Goal: Information Seeking & Learning: Learn about a topic

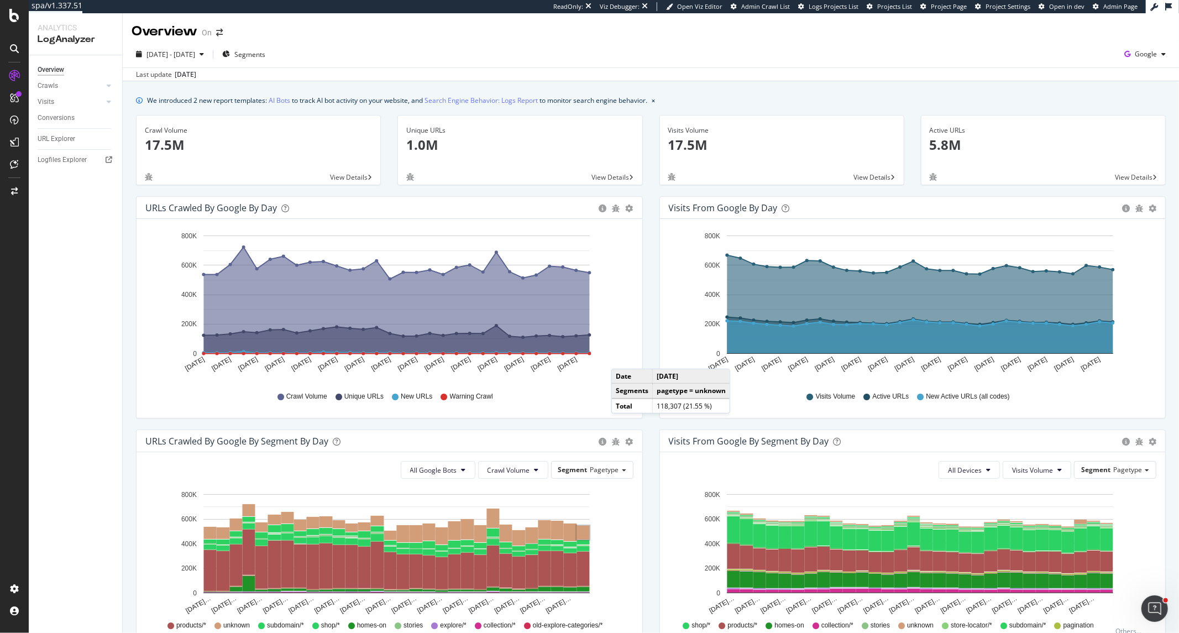
click at [1061, 39] on div "Overview On" at bounding box center [651, 27] width 1056 height 28
click at [1061, 53] on span "Google" at bounding box center [1146, 53] width 22 height 9
click at [1061, 61] on span "OpenAI" at bounding box center [1081, 64] width 41 height 10
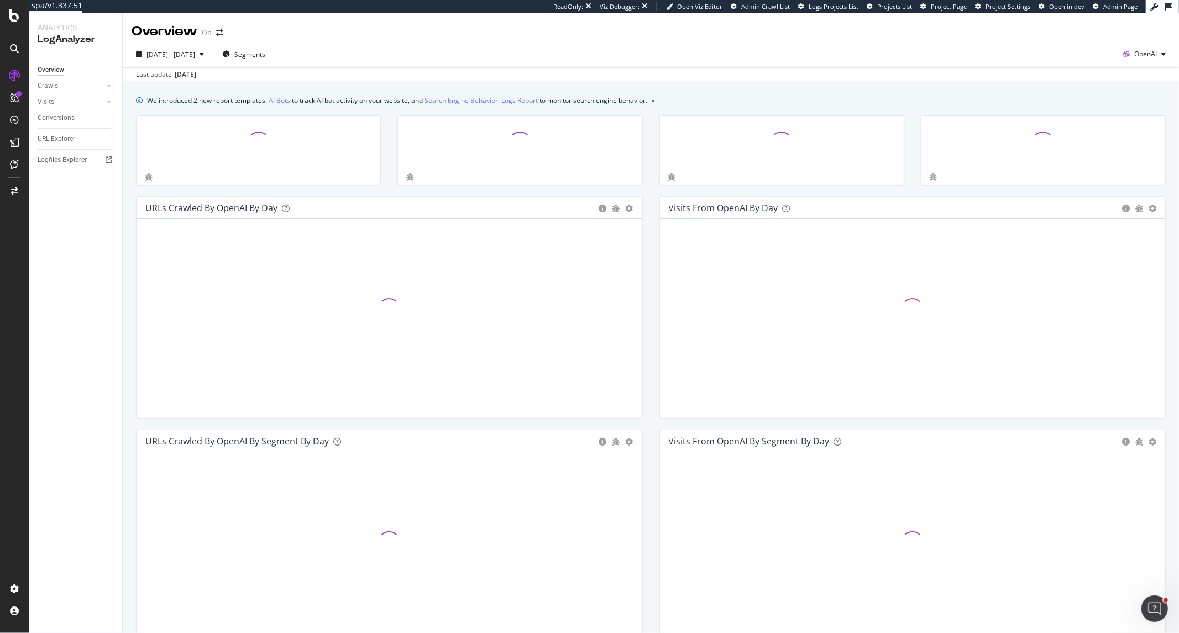
scroll to position [302, 0]
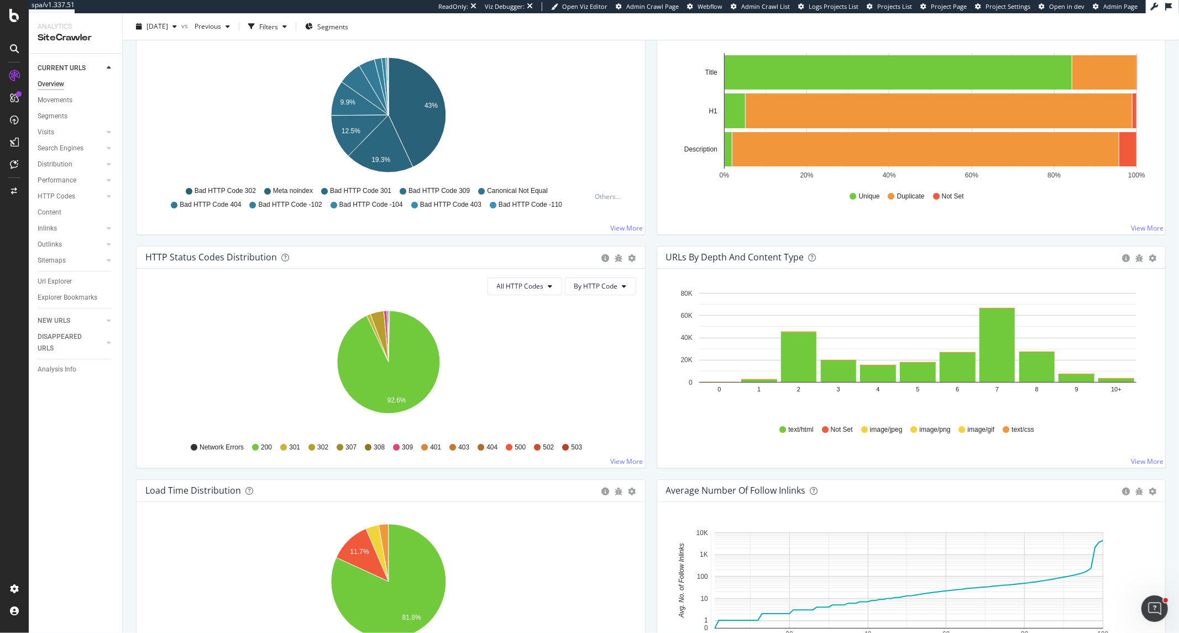
scroll to position [491, 0]
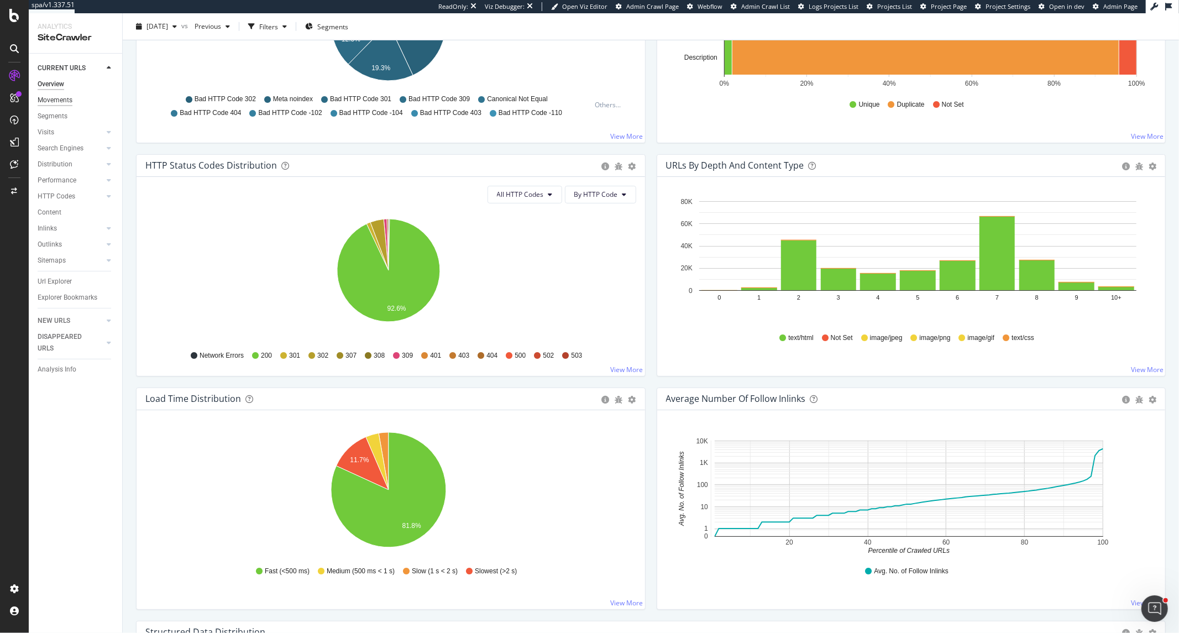
click at [69, 99] on div "Movements" at bounding box center [55, 101] width 35 height 12
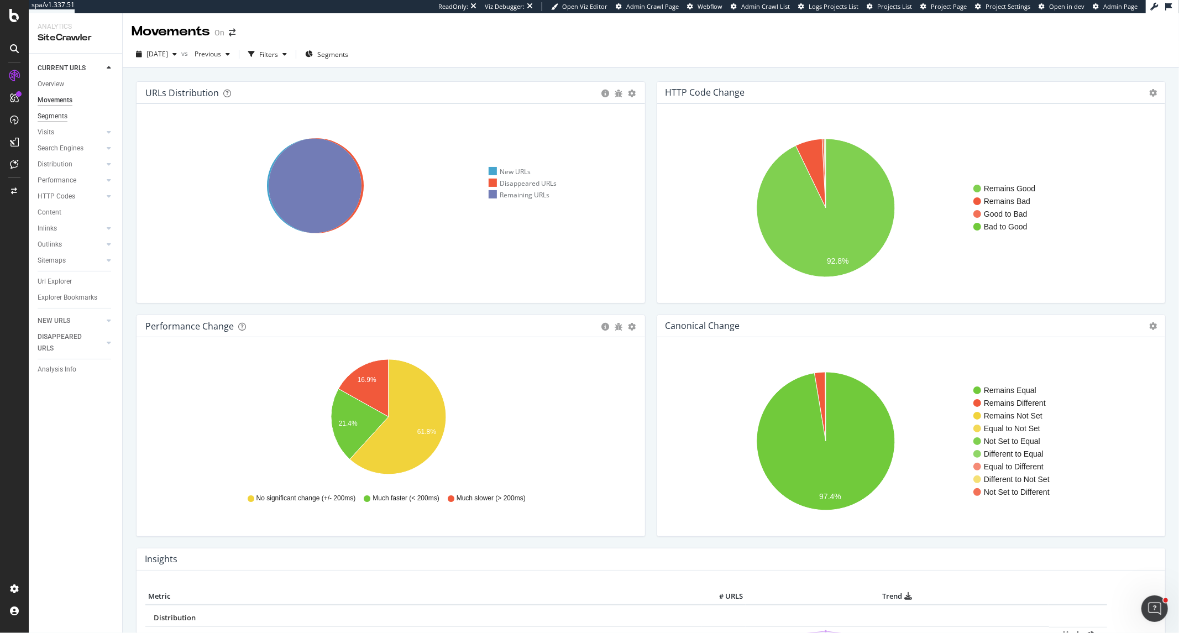
click at [56, 117] on div "Segments" at bounding box center [53, 117] width 30 height 12
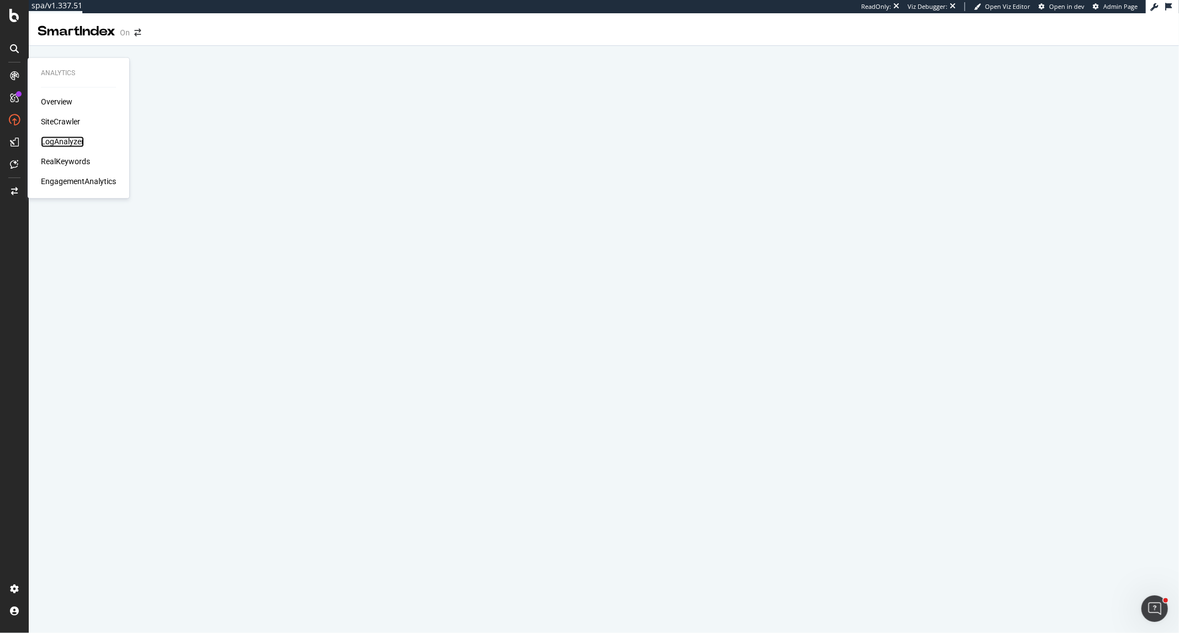
click at [51, 138] on div "LogAnalyzer" at bounding box center [62, 142] width 43 height 11
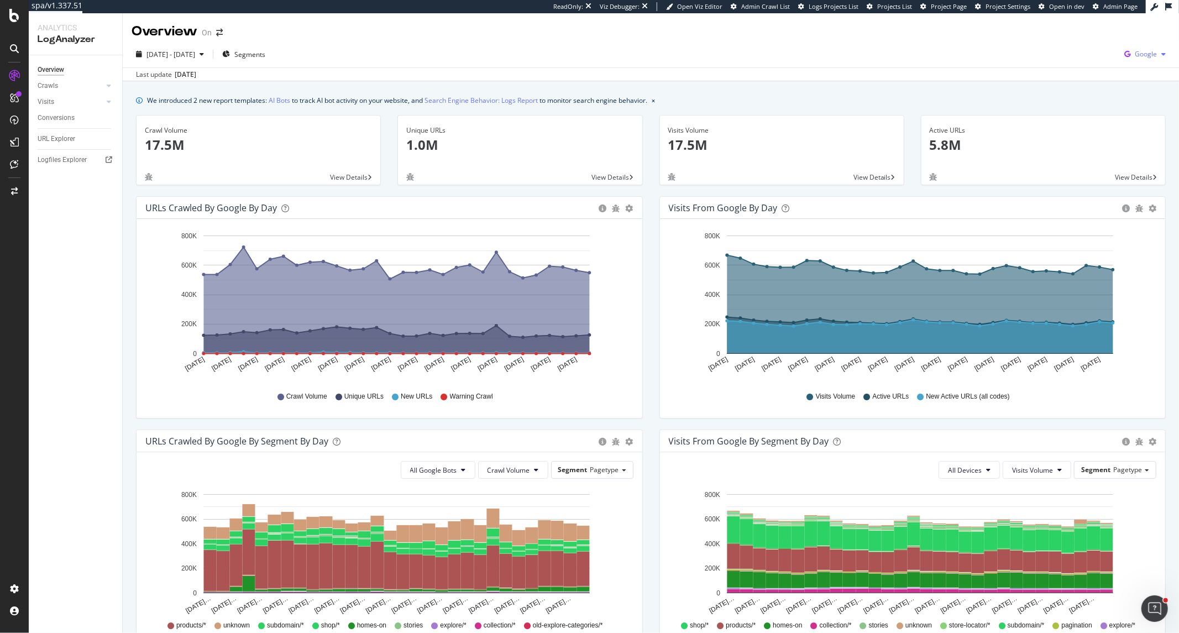
click at [1061, 48] on div "Google" at bounding box center [1145, 54] width 50 height 17
click at [1061, 47] on span "Bing" at bounding box center [1081, 44] width 41 height 10
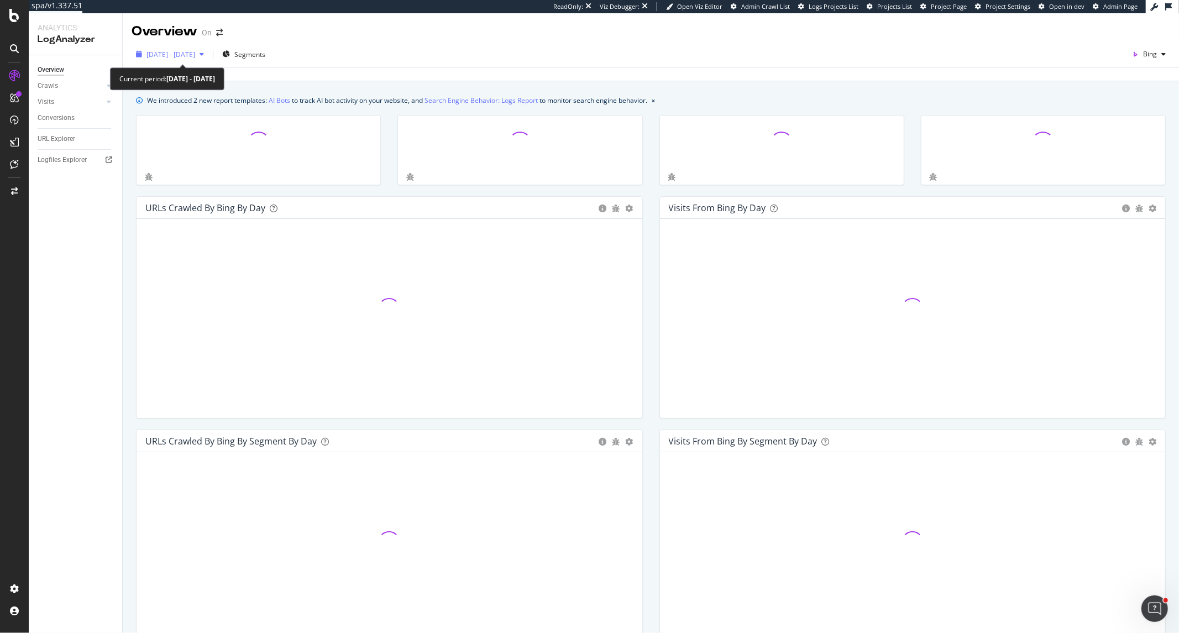
click at [195, 57] on span "2025 Sep. 1st - Sep. 30th" at bounding box center [170, 54] width 49 height 9
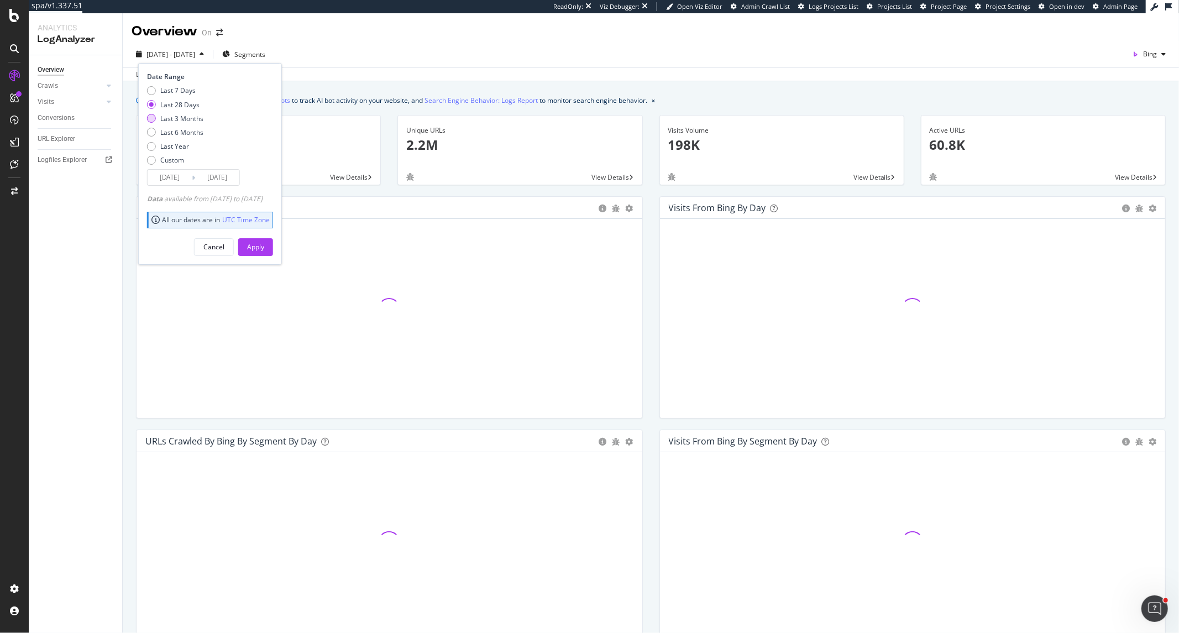
click at [195, 118] on div "Last 3 Months" at bounding box center [181, 118] width 43 height 9
type input "2025/07/01"
click at [264, 248] on div "Apply" at bounding box center [255, 246] width 17 height 9
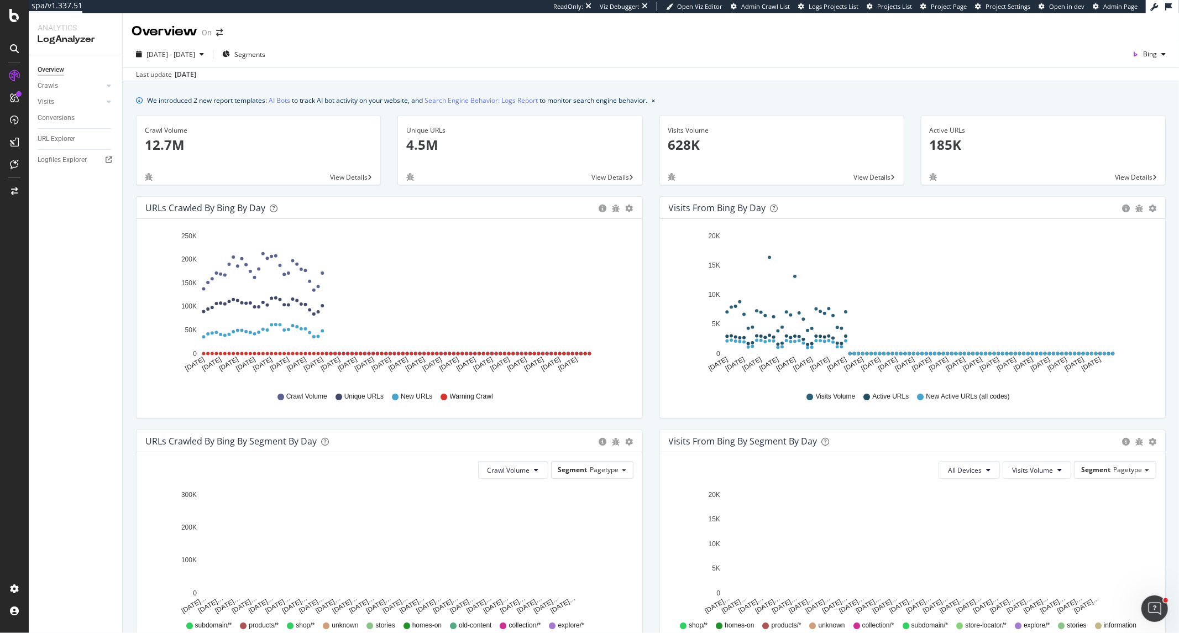
scroll to position [61, 0]
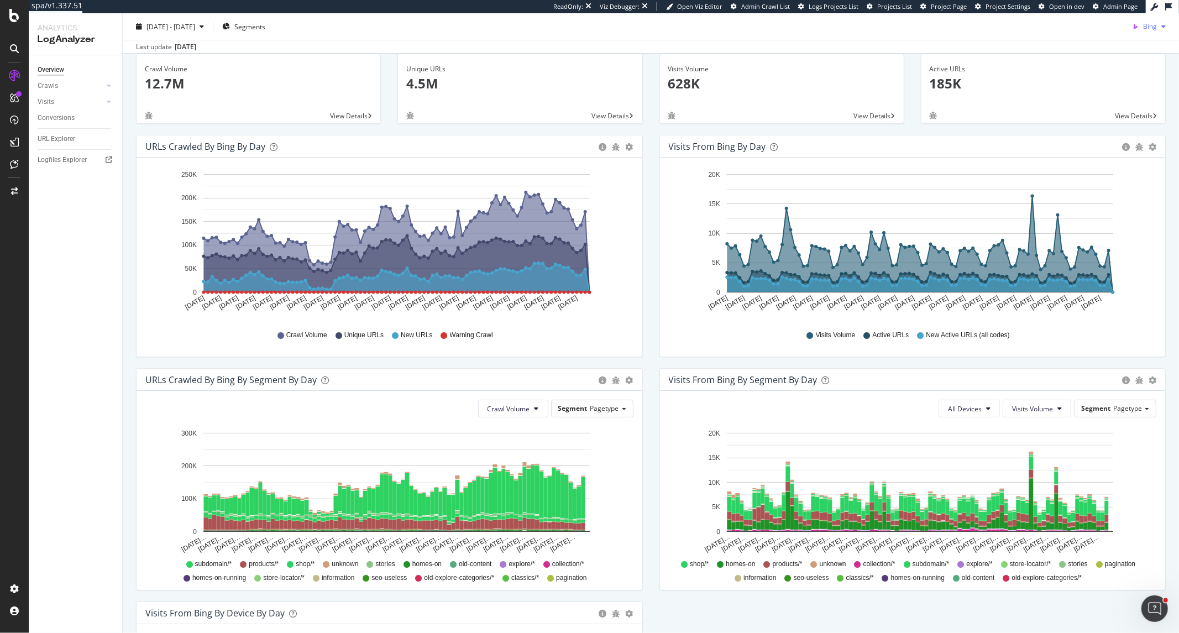
click at [1061, 34] on div "Bing" at bounding box center [1149, 26] width 43 height 17
click at [1061, 91] on span "OpenAI" at bounding box center [1146, 90] width 41 height 10
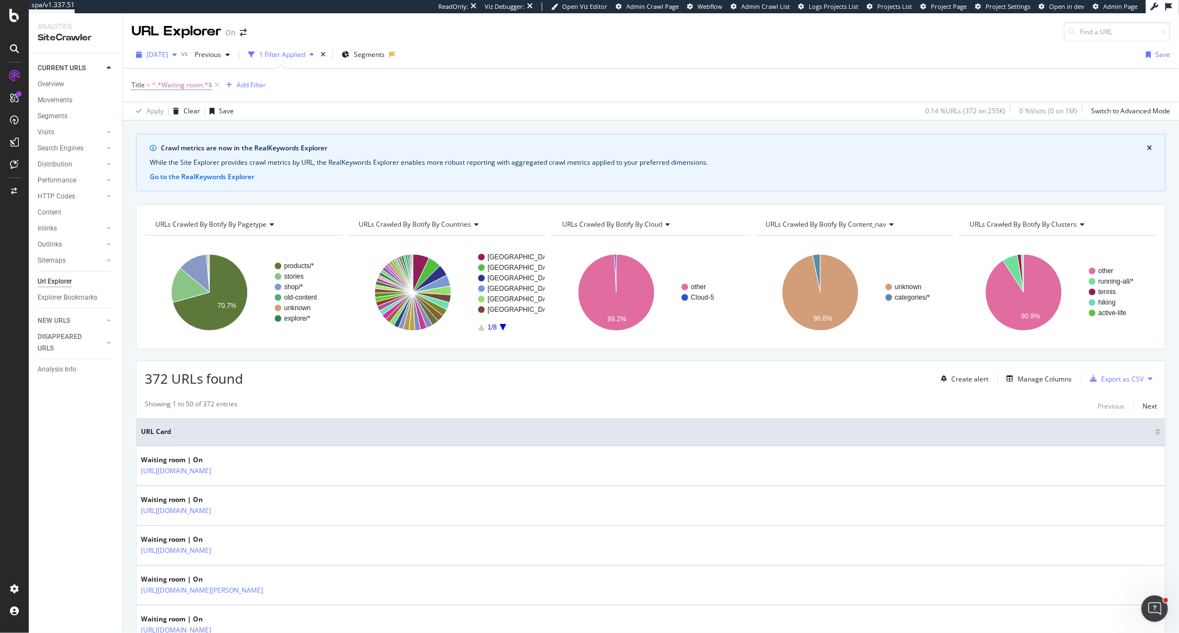
click at [168, 51] on span "[DATE]" at bounding box center [157, 54] width 22 height 9
click at [192, 94] on div "[DATE]" at bounding box center [177, 95] width 59 height 10
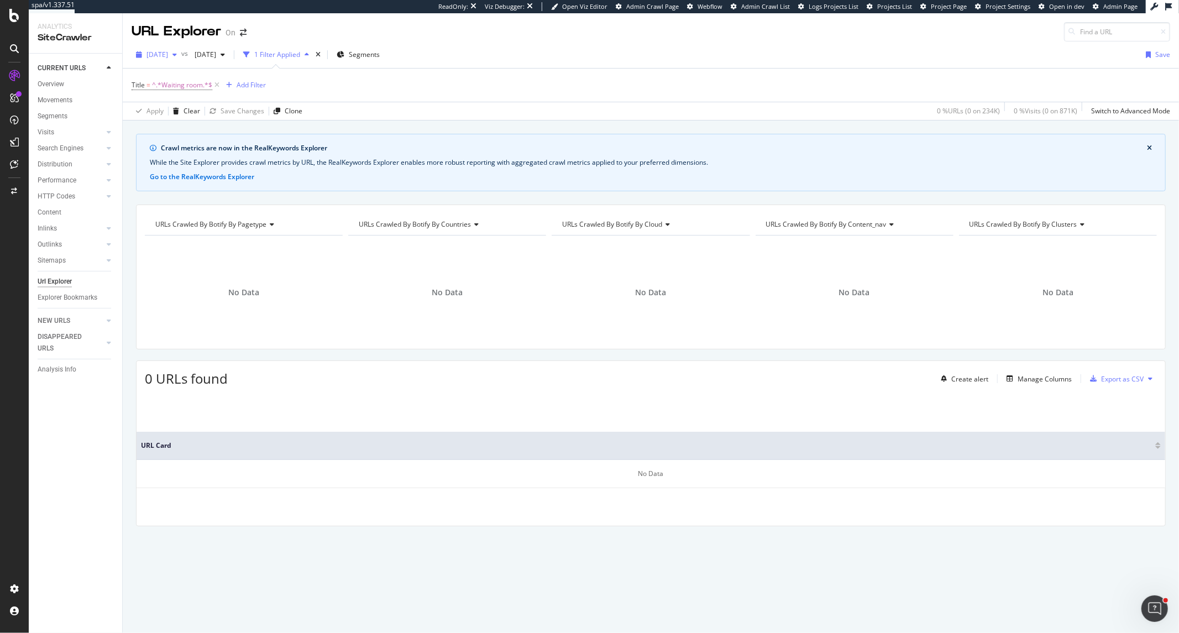
click at [168, 55] on span "[DATE]" at bounding box center [157, 54] width 22 height 9
click at [186, 109] on div "2025 Sep. 20th 236K URLs" at bounding box center [205, 115] width 132 height 16
click at [55, 164] on div "CustomReports" at bounding box center [68, 168] width 54 height 11
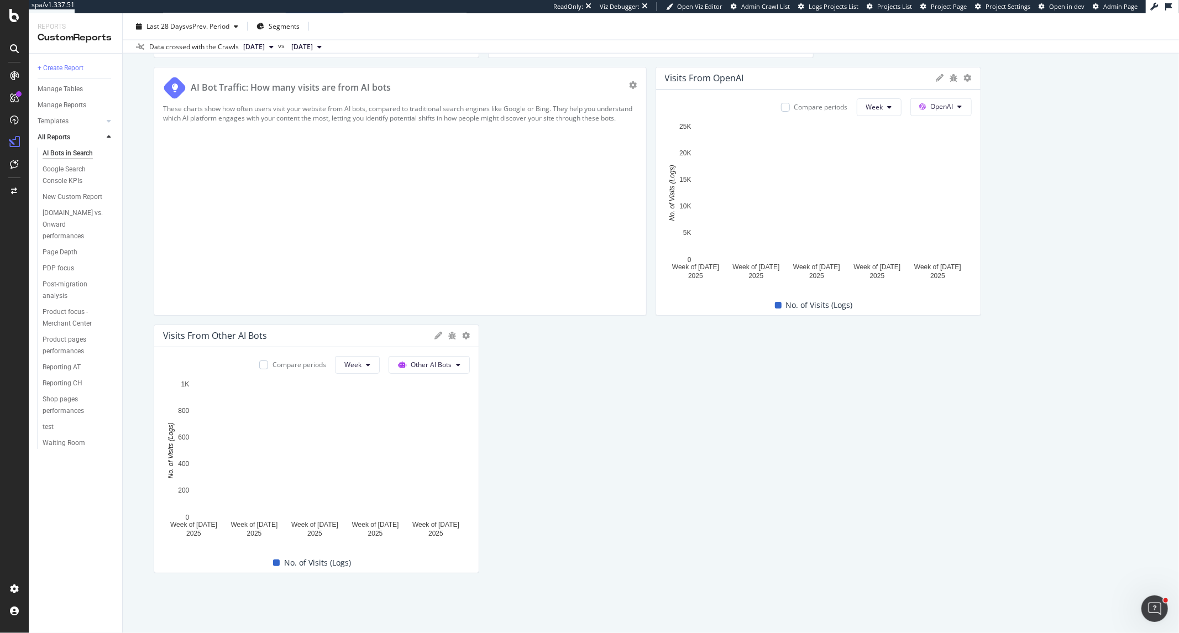
scroll to position [1689, 0]
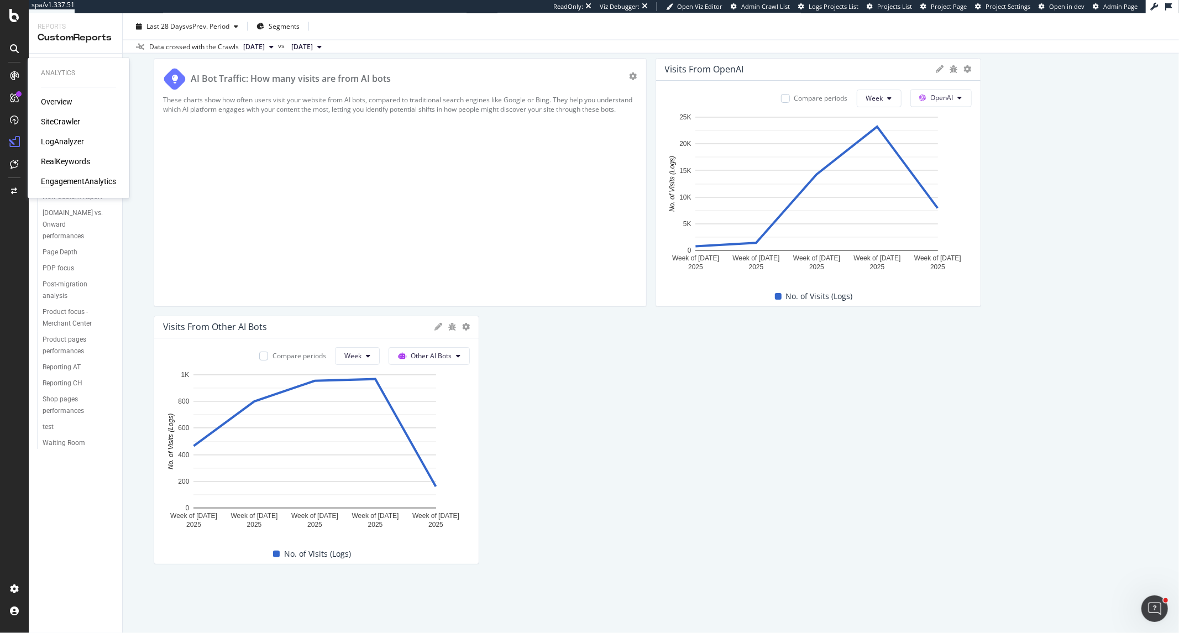
click at [64, 185] on div "EngagementAnalytics" at bounding box center [78, 181] width 75 height 11
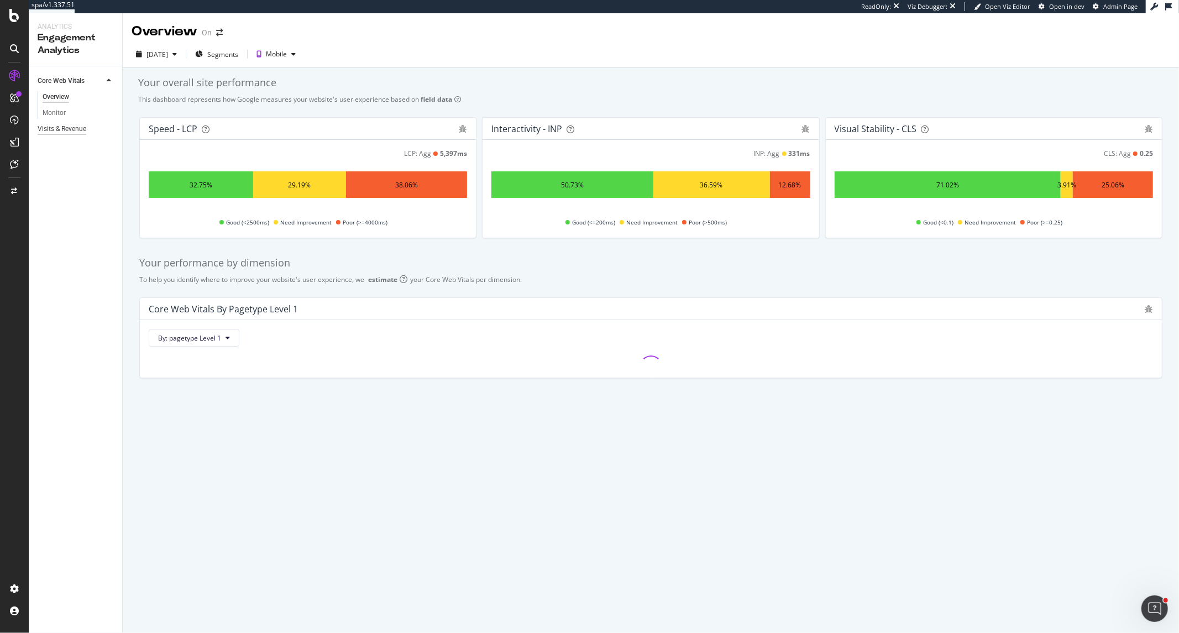
click at [65, 130] on div "Visits & Revenue" at bounding box center [62, 129] width 49 height 12
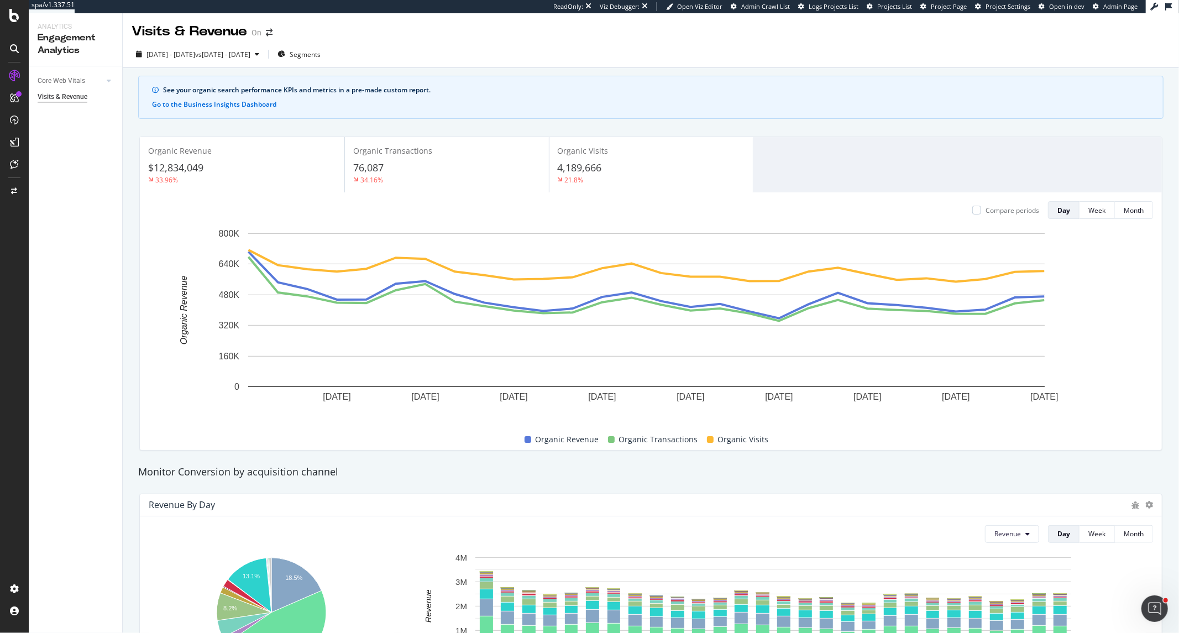
click at [908, 228] on icon "5 Sep. 2025 8 Sep. 2025 11 Sep. 2025 14 Sep. 2025 17 Sep. 2025 20 Sep. 2025 23 …" at bounding box center [647, 324] width 996 height 192
click at [66, 166] on div "CustomReports" at bounding box center [68, 168] width 54 height 11
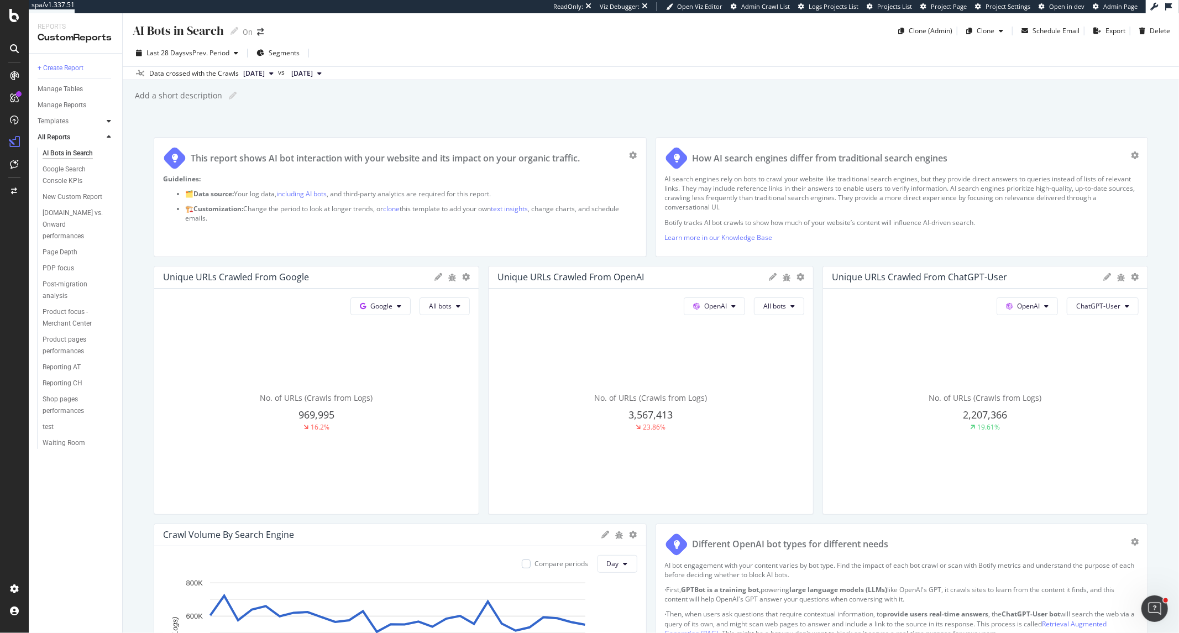
click at [107, 123] on icon at bounding box center [109, 121] width 4 height 7
click at [96, 135] on link "AI Bots in Search" at bounding box center [79, 138] width 72 height 12
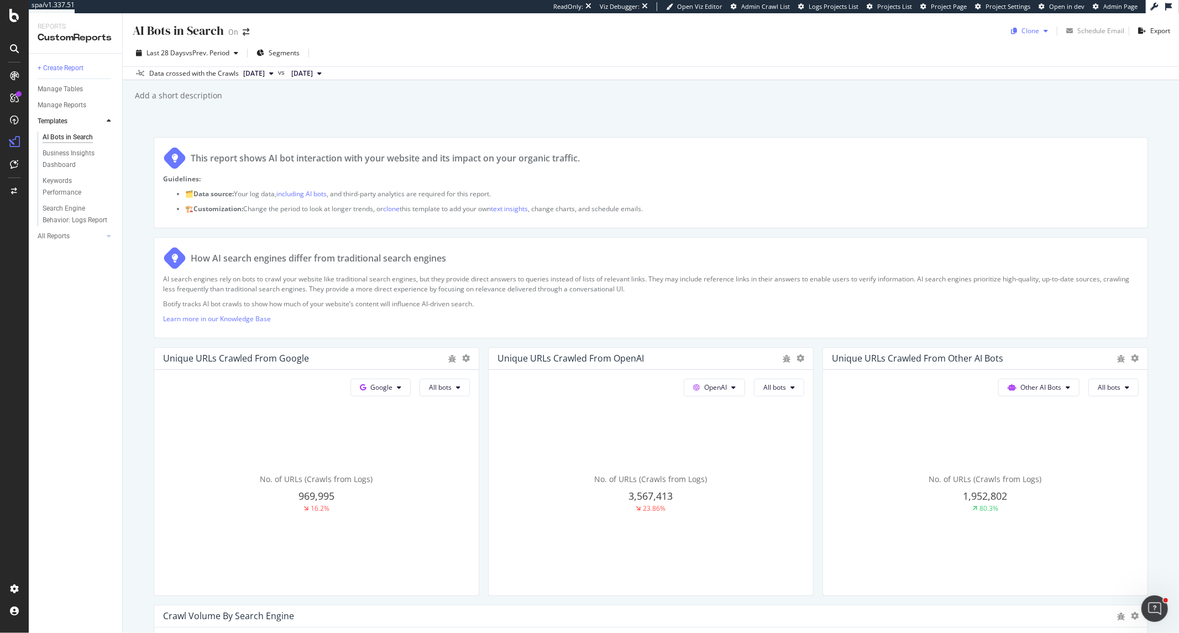
click at [1021, 31] on div "Clone" at bounding box center [1030, 30] width 18 height 9
click at [1040, 72] on input at bounding box center [1065, 75] width 121 height 19
click at [1026, 103] on span "On" at bounding box center [1065, 103] width 116 height 12
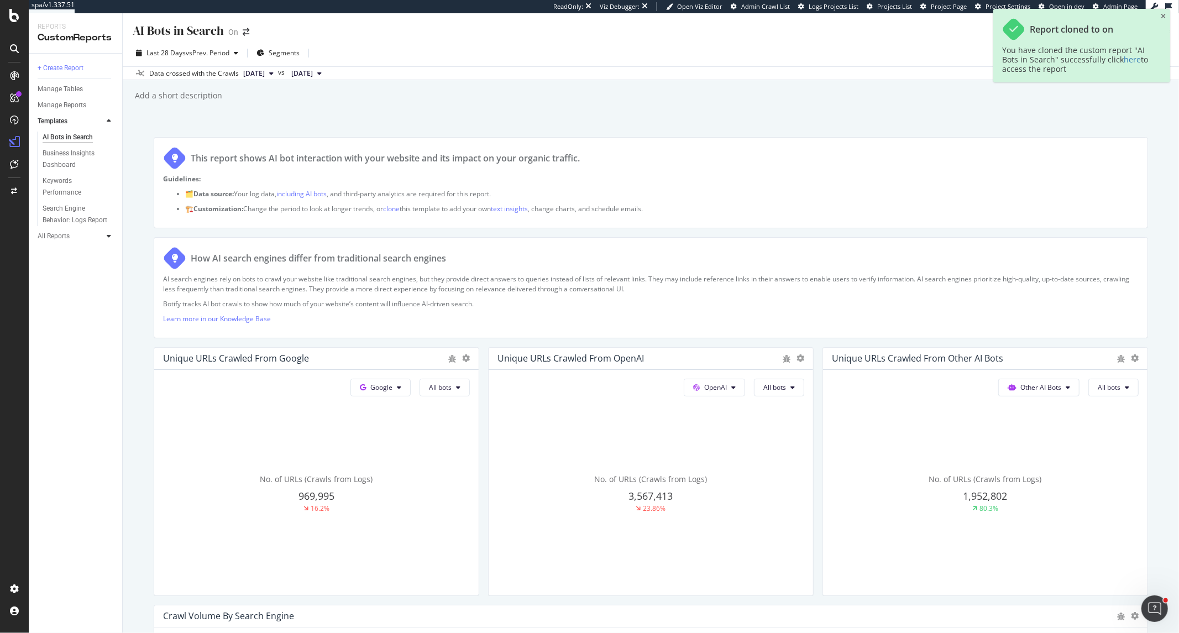
click at [112, 238] on div at bounding box center [108, 235] width 11 height 11
click at [91, 153] on div "AI Bots in Search" at bounding box center [68, 154] width 50 height 12
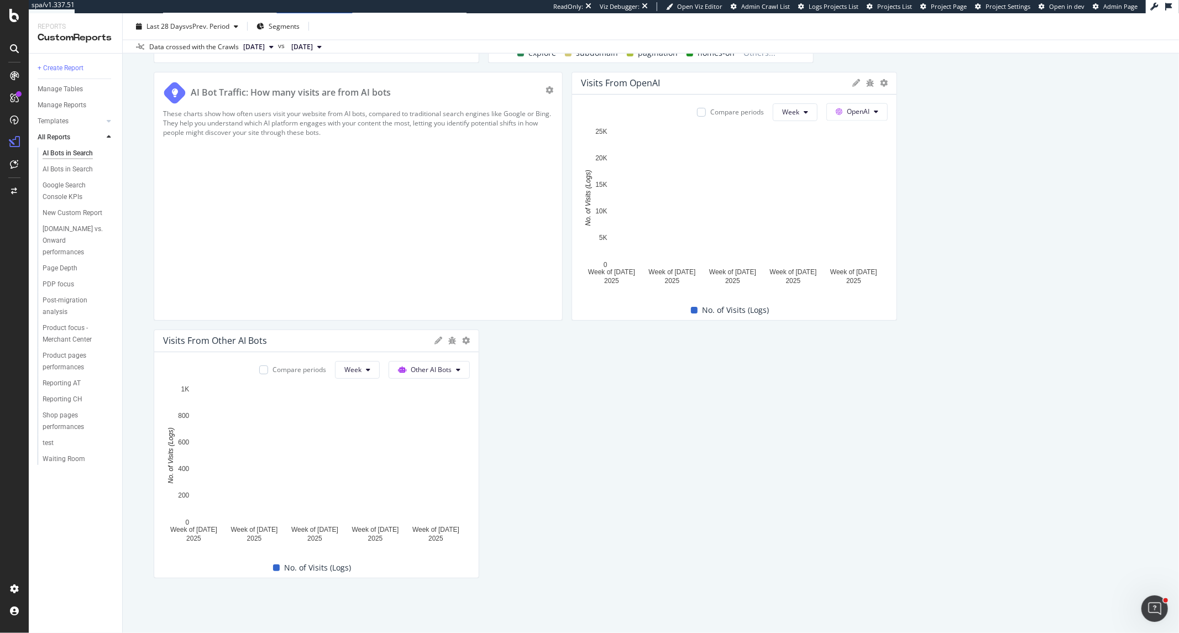
scroll to position [1699, 0]
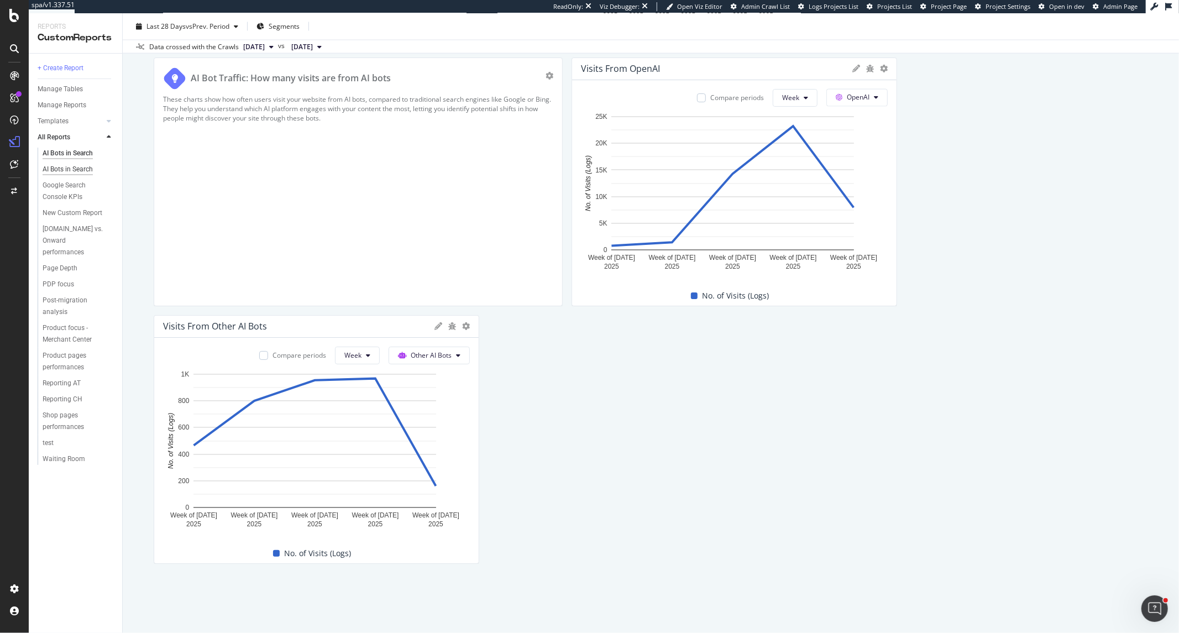
click at [78, 169] on div "AI Bots in Search" at bounding box center [68, 170] width 50 height 12
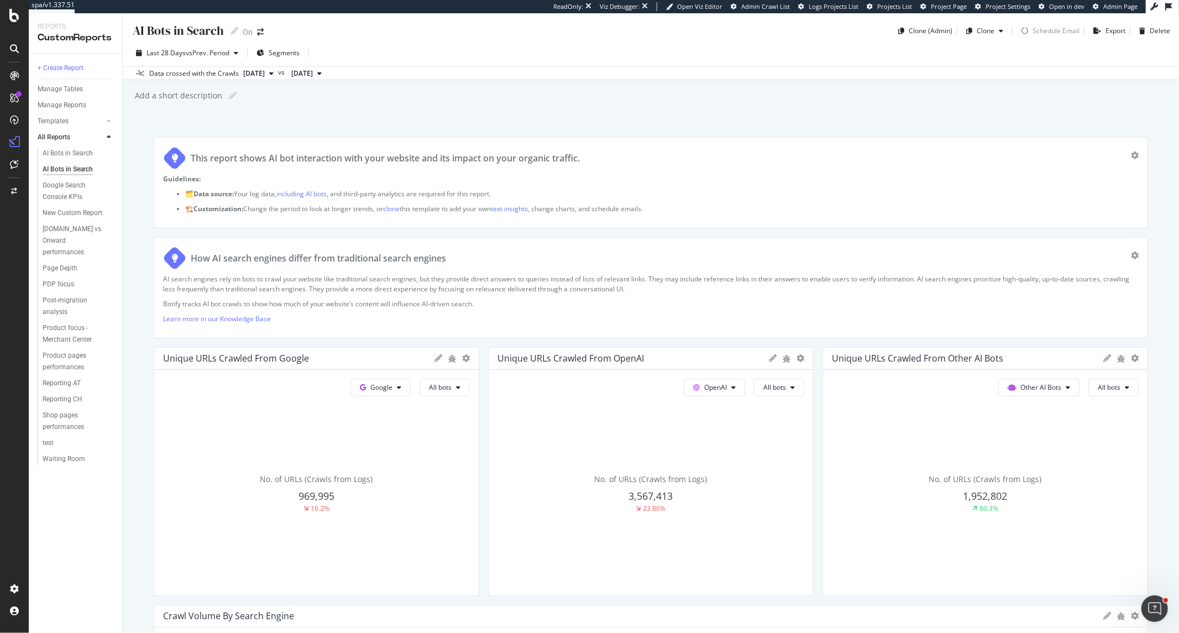
click at [222, 34] on div "AI Bots in Search" at bounding box center [178, 30] width 92 height 17
type input "AI Bots in Search (crawls & visits)"
click at [368, 123] on div "AI Bots in Search (crawls & visits) AI Bots in Search (crawls & visits) On Clon…" at bounding box center [651, 323] width 1056 height 620
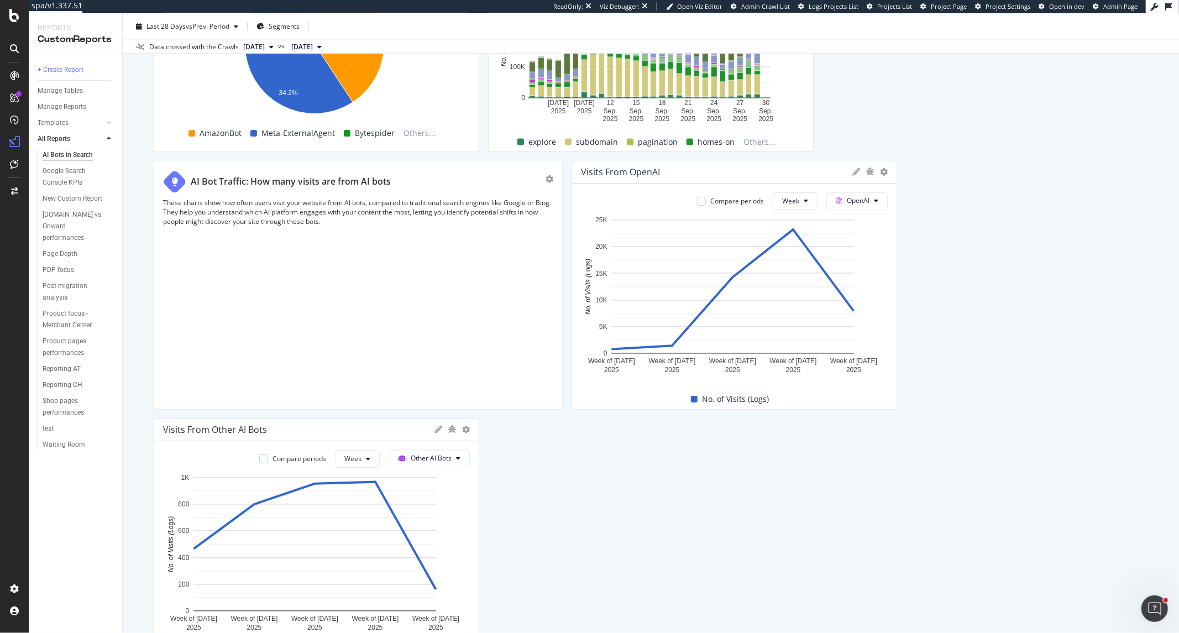
scroll to position [1596, 0]
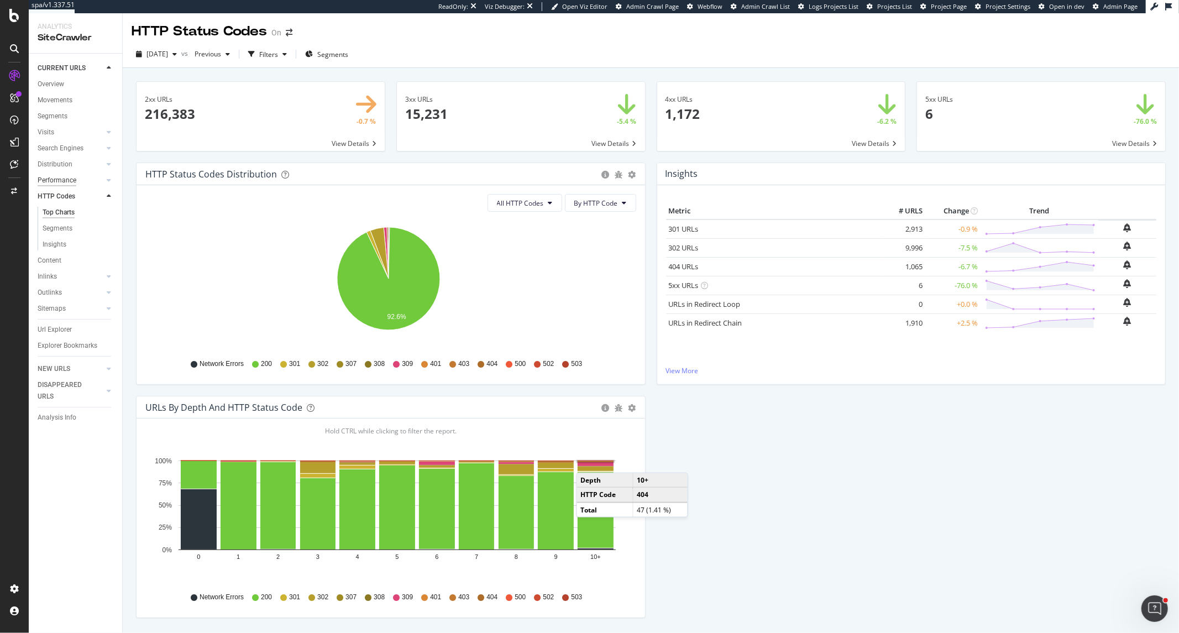
click at [67, 181] on div "Performance" at bounding box center [57, 181] width 39 height 12
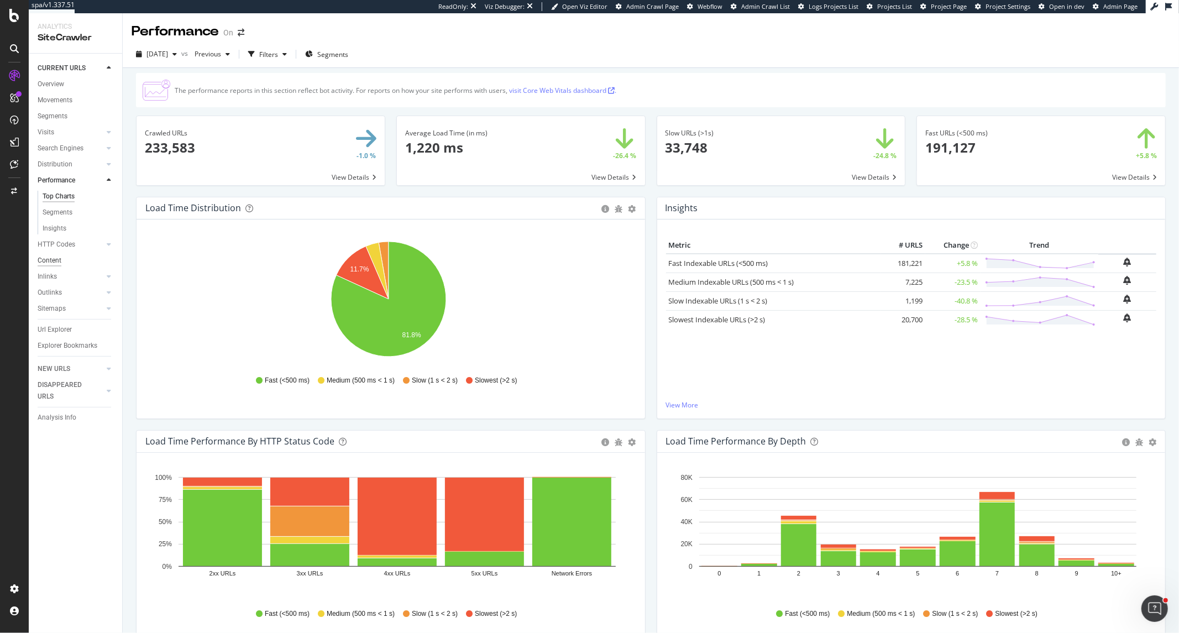
click at [58, 263] on div "Content" at bounding box center [50, 261] width 24 height 12
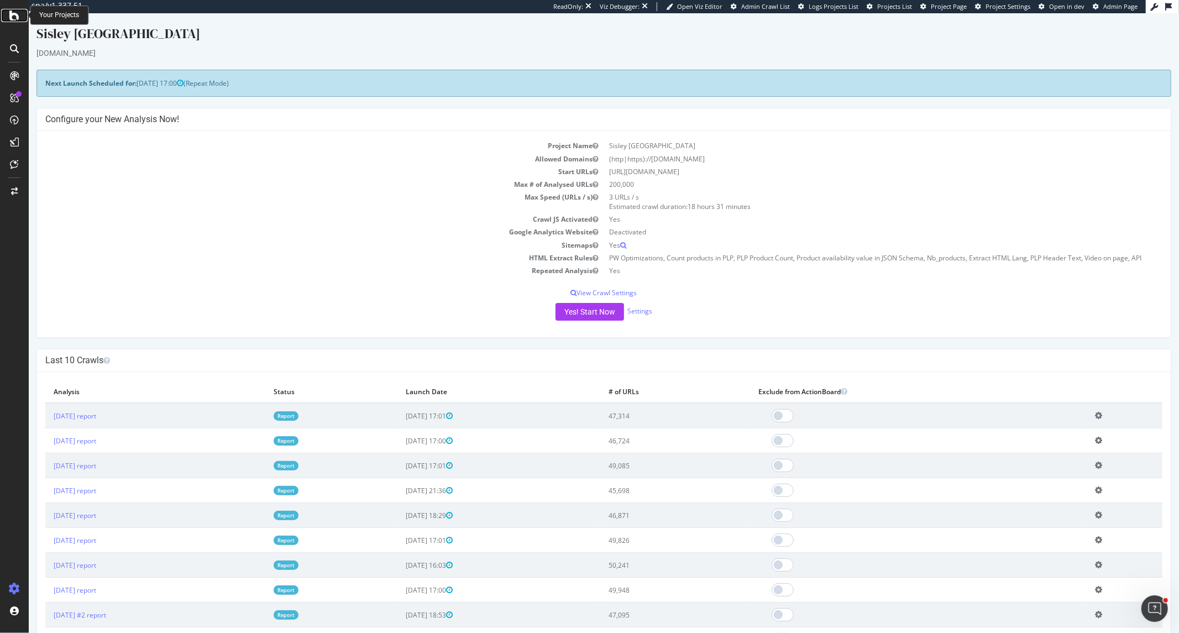
click at [13, 20] on icon at bounding box center [14, 15] width 10 height 13
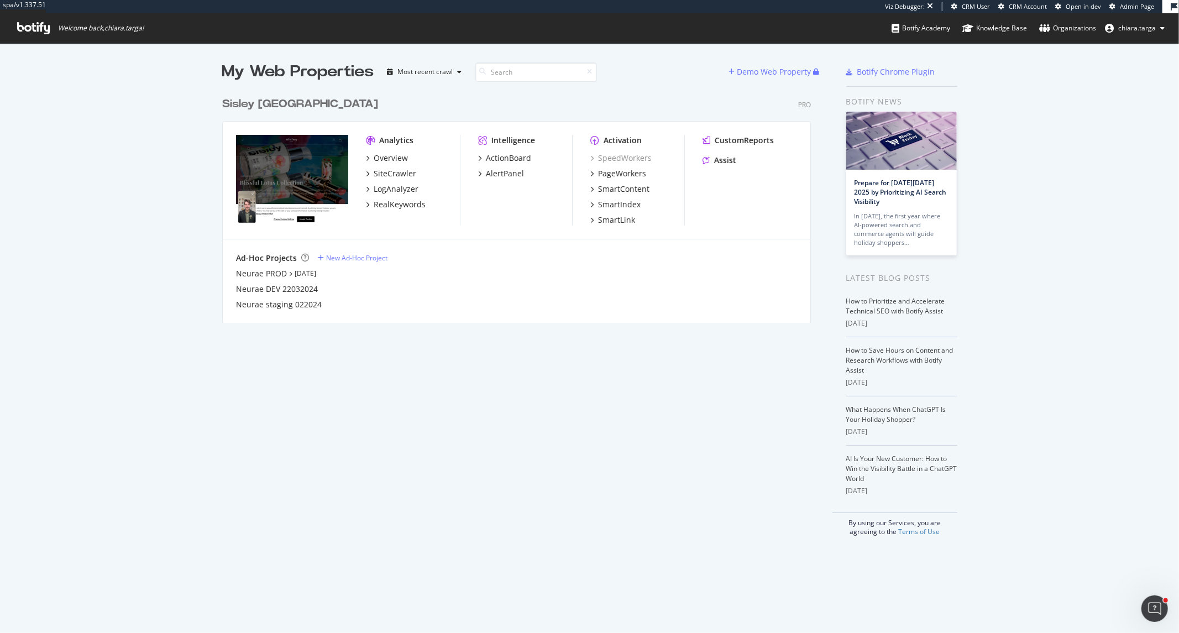
scroll to position [230, 588]
click at [301, 275] on link "Oct 1st 25" at bounding box center [306, 273] width 22 height 9
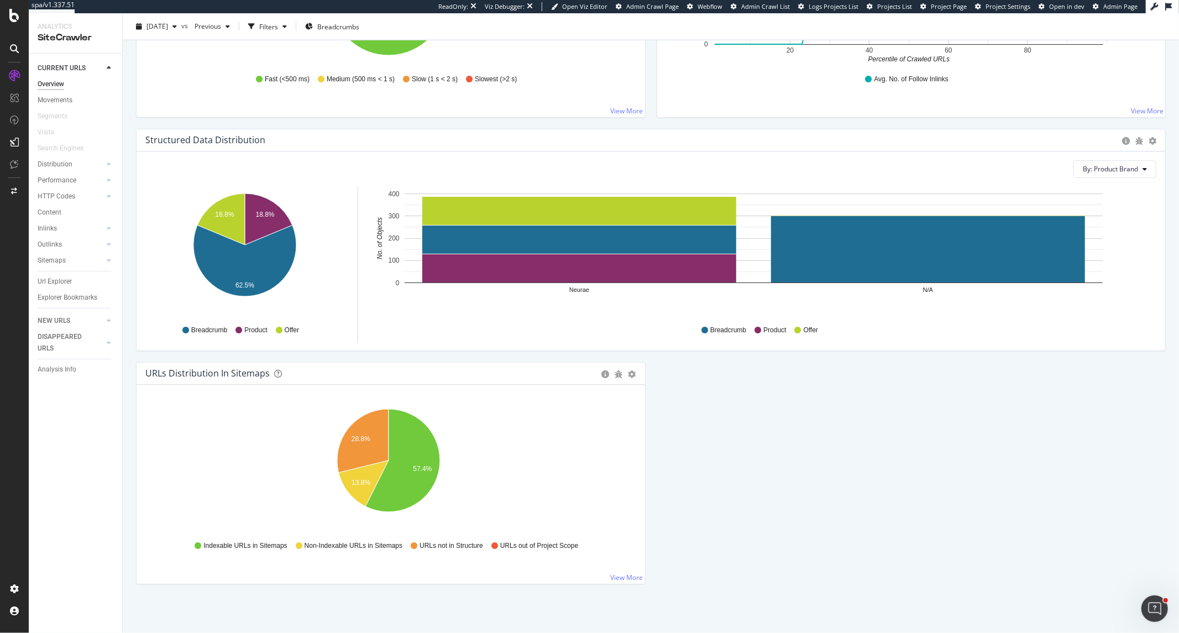
scroll to position [984, 0]
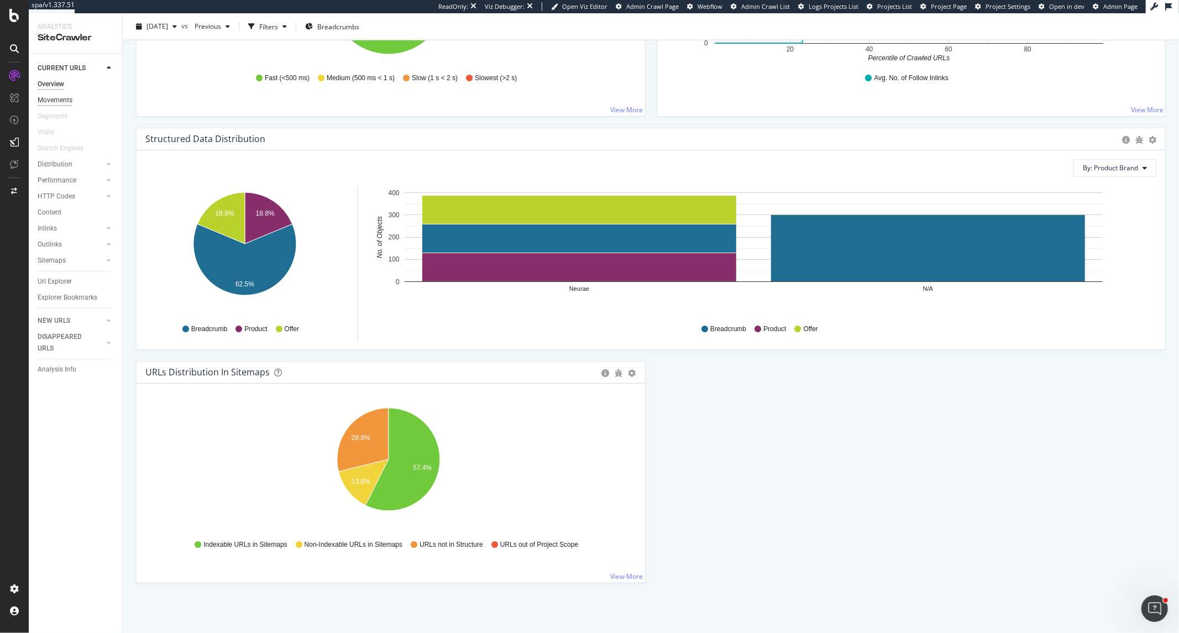
click at [64, 98] on div "Movements" at bounding box center [55, 101] width 35 height 12
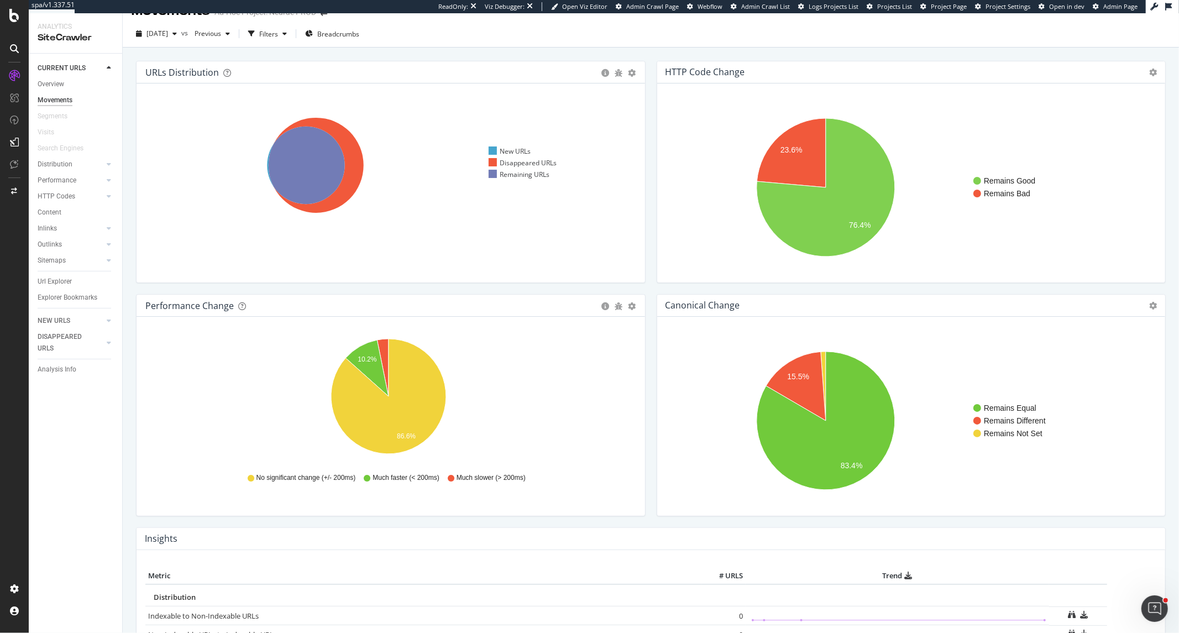
scroll to position [4, 0]
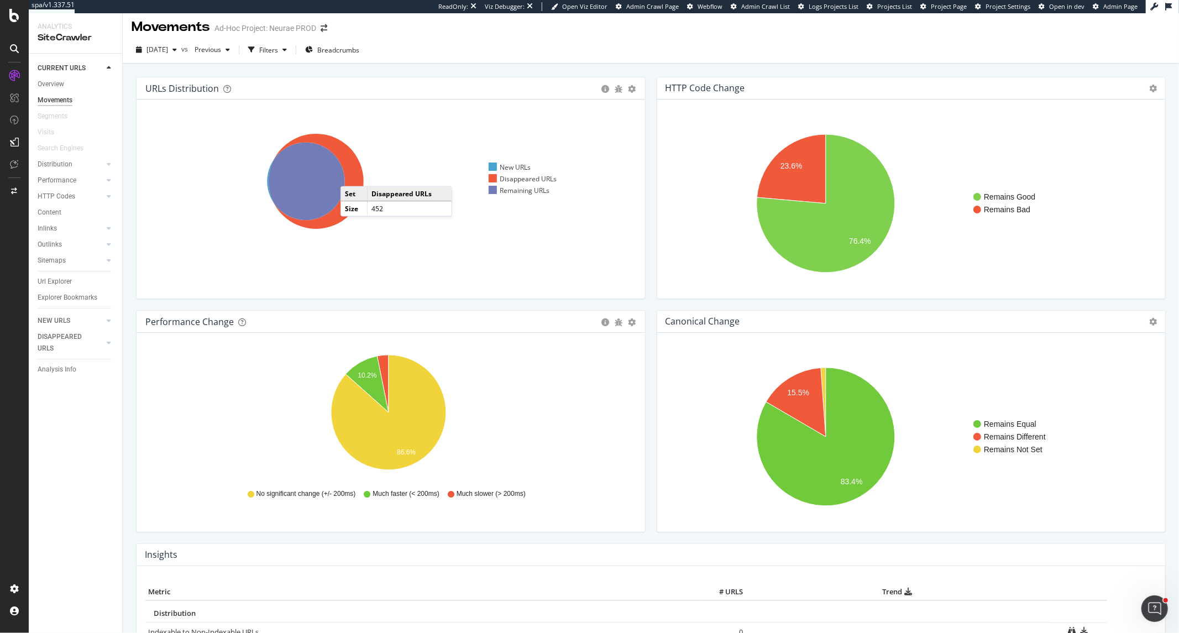
click at [352, 175] on icon at bounding box center [316, 181] width 95 height 95
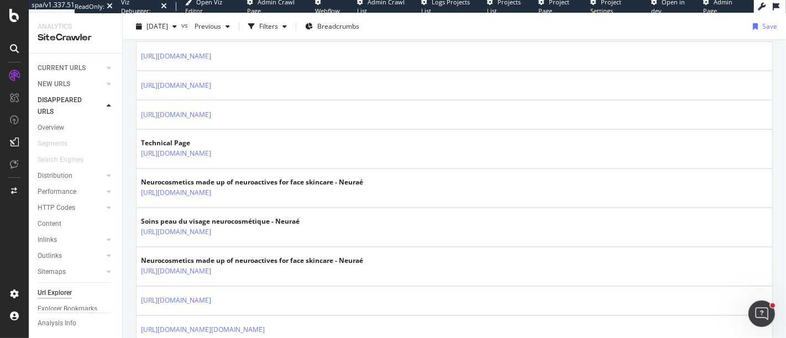
scroll to position [1670, 0]
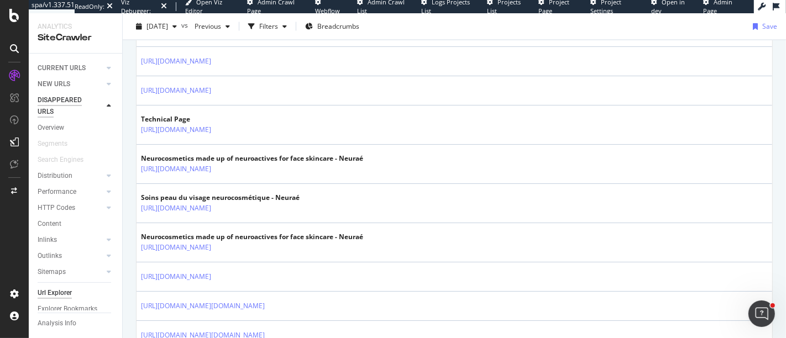
click at [71, 103] on div "DISAPPEARED URLS" at bounding box center [66, 106] width 56 height 23
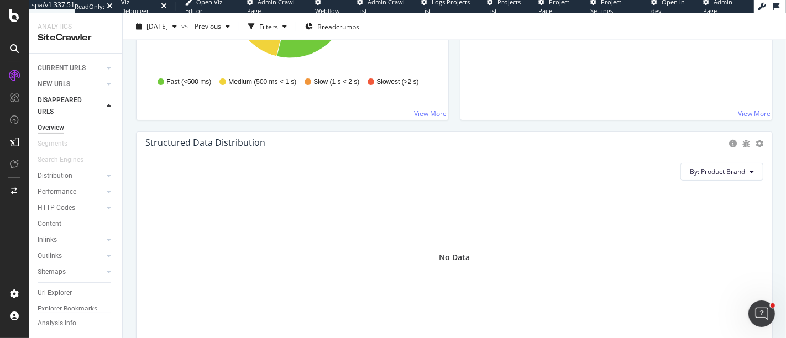
scroll to position [981, 0]
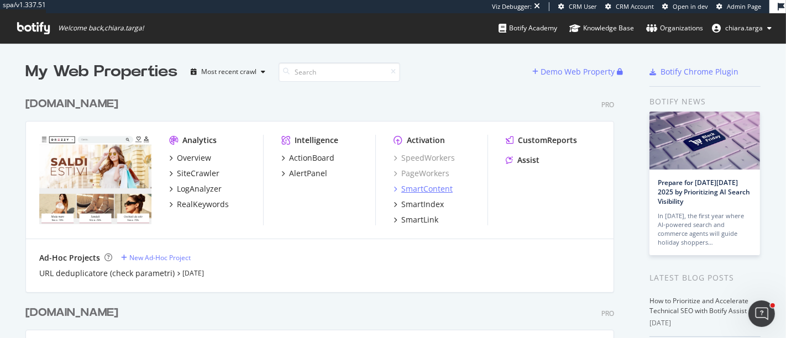
click at [427, 187] on div "SmartContent" at bounding box center [426, 189] width 51 height 11
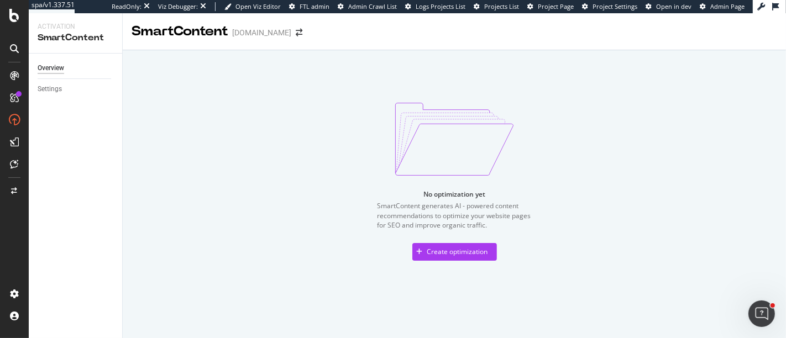
click at [493, 7] on span "Projects List" at bounding box center [501, 6] width 35 height 8
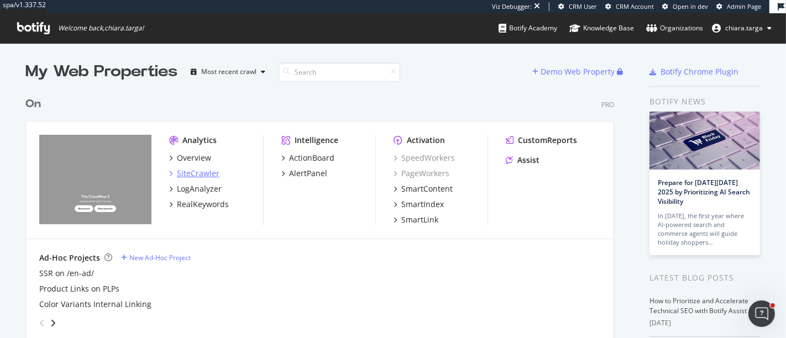
click at [202, 175] on div "SiteCrawler" at bounding box center [198, 173] width 43 height 11
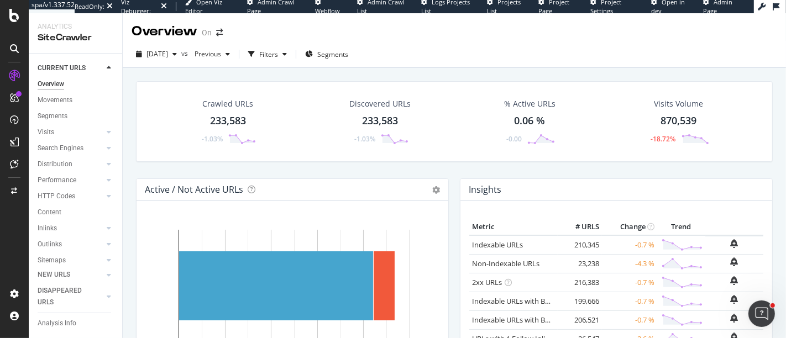
click at [284, 175] on div "Crawled URLs 233,583 -1.03% Discovered URLs 233,583 -1.03% % Active URLs 0.06 %…" at bounding box center [454, 129] width 648 height 97
click at [57, 133] on link "Visits" at bounding box center [71, 133] width 66 height 12
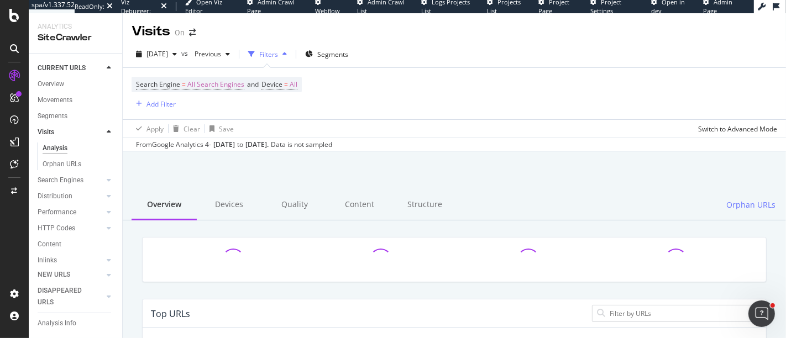
click at [730, 211] on div "Overview Devices Quality Content Structure Orphan URLs" at bounding box center [454, 205] width 663 height 30
click at [731, 206] on span "Orphan URLs" at bounding box center [750, 205] width 49 height 11
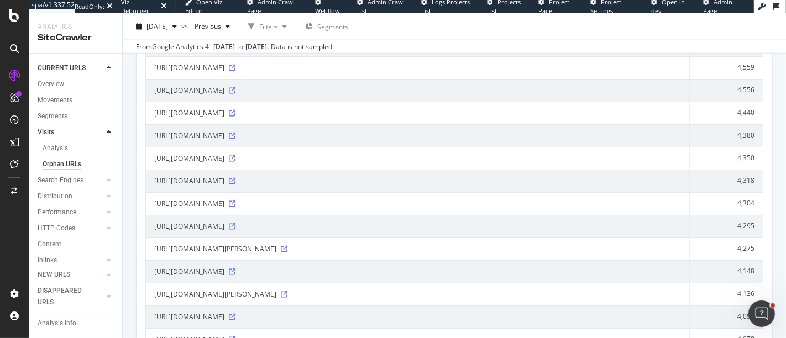
scroll to position [1572, 0]
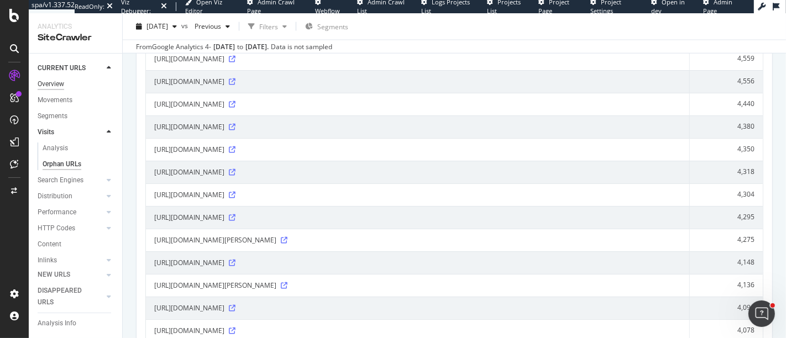
click at [49, 84] on div "Overview" at bounding box center [51, 84] width 27 height 12
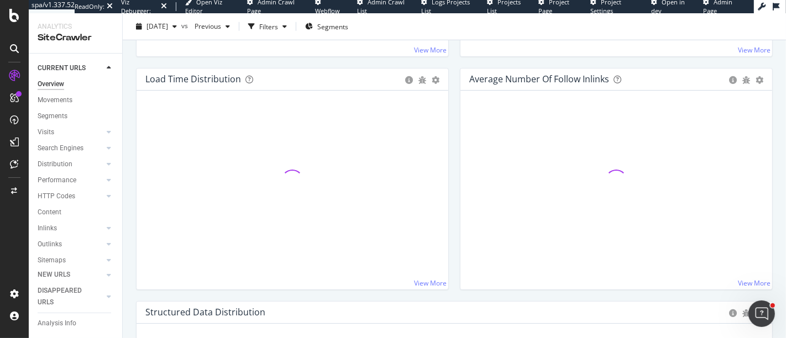
scroll to position [1276, 0]
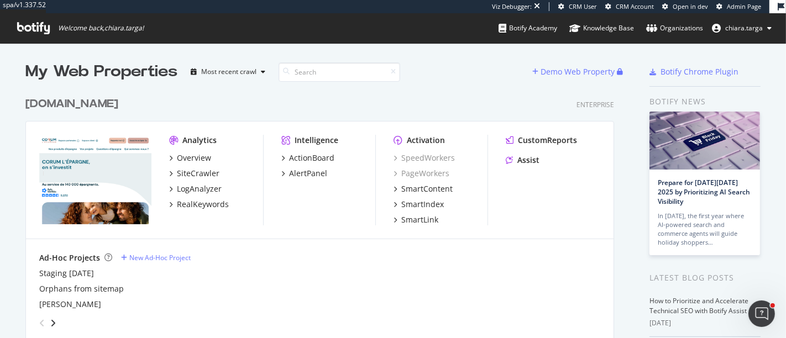
scroll to position [40, 0]
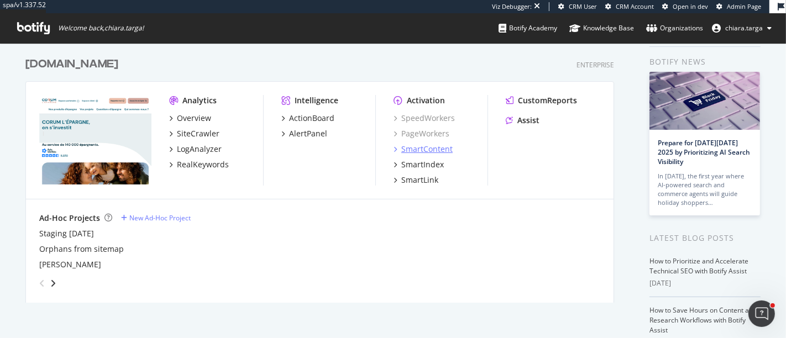
click at [401, 149] on div "SmartContent" at bounding box center [426, 149] width 51 height 11
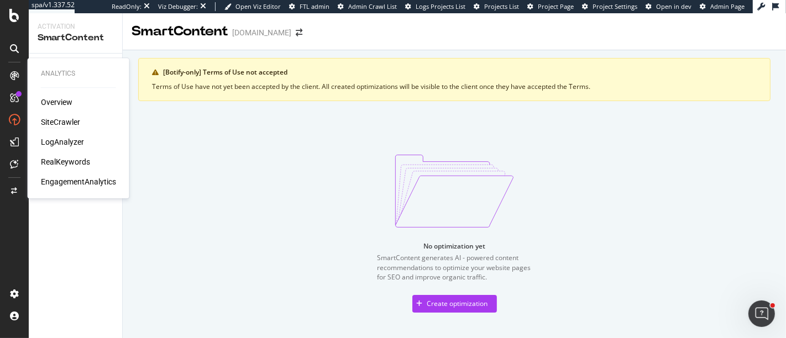
click at [51, 117] on div "SiteCrawler" at bounding box center [60, 122] width 39 height 11
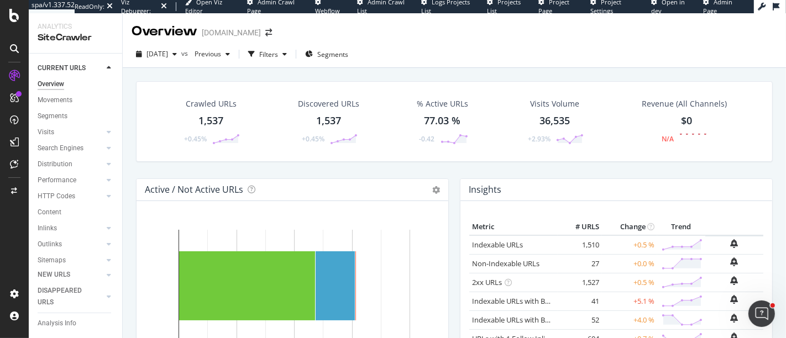
click at [49, 84] on div "Overview" at bounding box center [51, 84] width 27 height 12
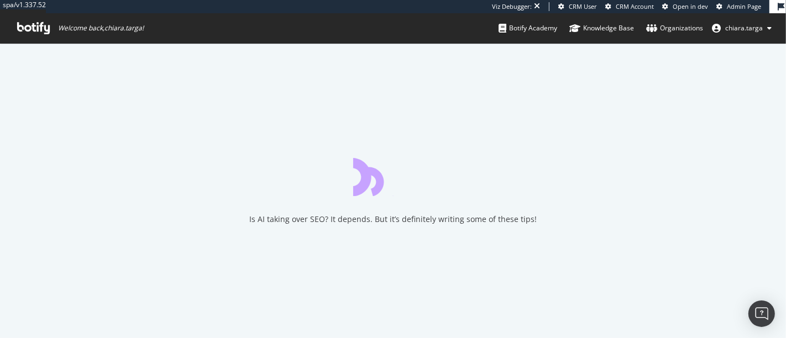
drag, startPoint x: 0, startPoint y: 0, endPoint x: 86, endPoint y: -4, distance: 86.3
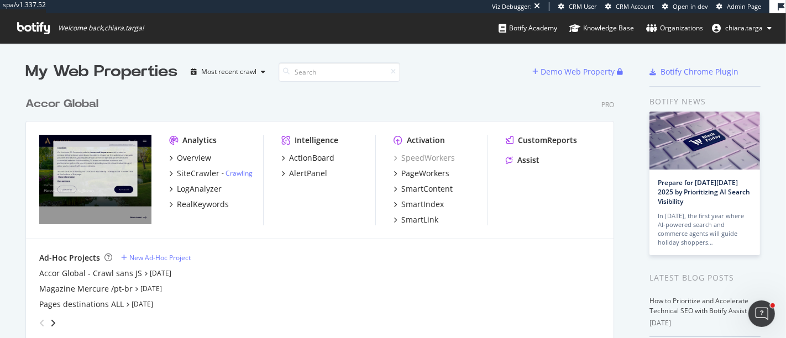
click at [268, 94] on div "Accor Global Pro Analytics Overview SiteCrawler - Crawling LogAnalyzer RealKeyw…" at bounding box center [324, 213] width 598 height 260
click at [420, 200] on div "SmartIndex" at bounding box center [422, 204] width 43 height 11
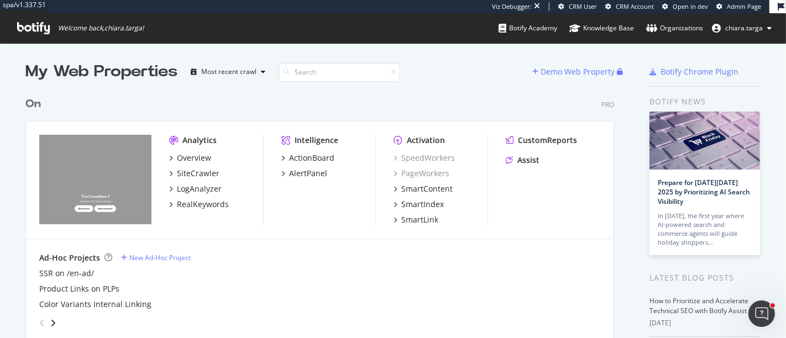
scroll to position [329, 767]
